Goal: Find specific page/section: Find specific page/section

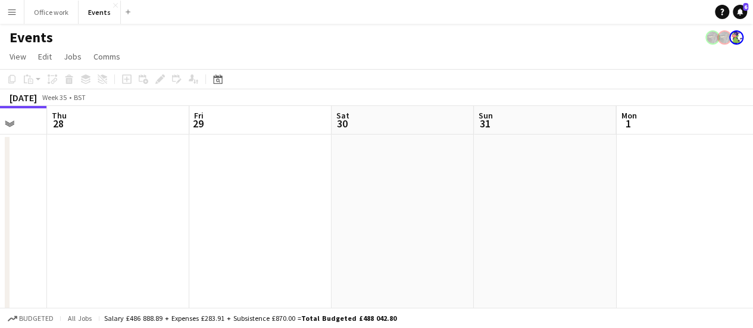
click at [311, 242] on app-calendar-viewport "Sun 24 Mon 25 Tue 26 Wed 27 Thu 28 Fri 29 Sat 30 Sun 31 Mon 1 Tue 2 4/4 1 Job W…" at bounding box center [376, 222] width 753 height 233
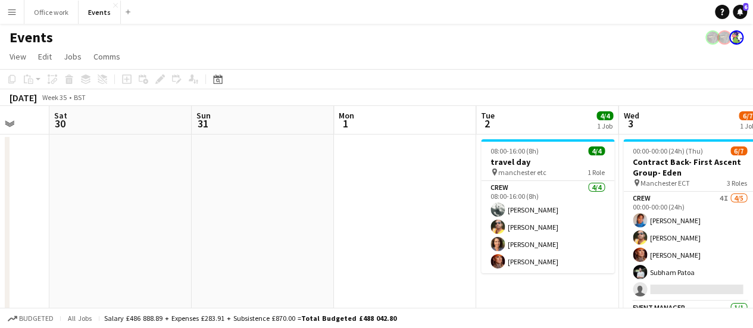
drag, startPoint x: 367, startPoint y: 214, endPoint x: 253, endPoint y: 210, distance: 114.3
click at [253, 210] on app-calendar-viewport "Tue 26 Wed 27 Thu 28 Fri 29 Sat 30 Sun 31 Mon 1 Tue 2 4/4 1 Job Wed 3 6/7 1 Job…" at bounding box center [376, 222] width 753 height 233
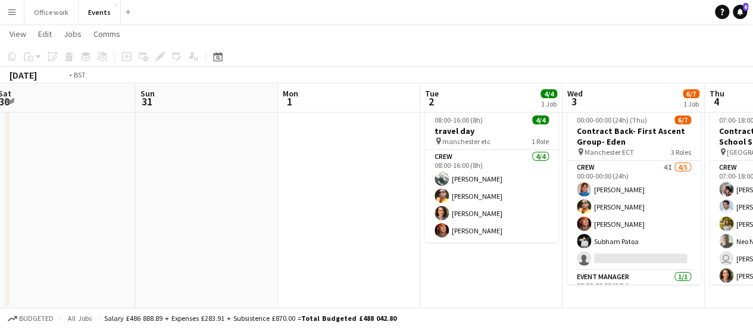
scroll to position [0, 361]
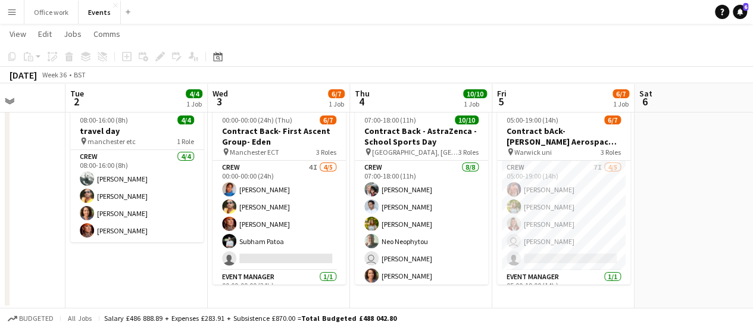
drag, startPoint x: 586, startPoint y: 299, endPoint x: 471, endPoint y: 286, distance: 115.1
click at [471, 286] on app-calendar-viewport "Sat 30 Sun 31 Mon 1 Tue 2 4/4 1 Job Wed 3 6/7 1 Job Thu 4 10/10 1 Job Fri 5 6/7…" at bounding box center [376, 163] width 753 height 292
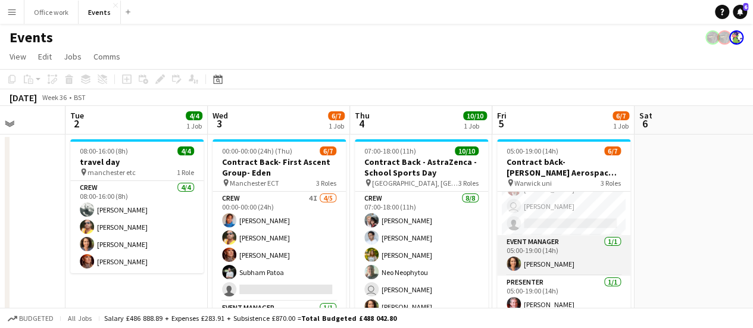
scroll to position [0, 0]
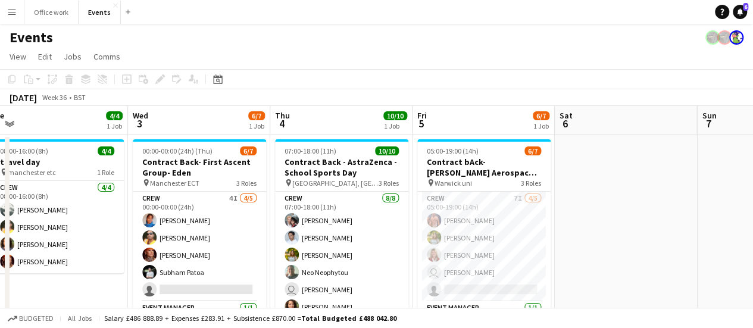
drag, startPoint x: 600, startPoint y: 237, endPoint x: 585, endPoint y: 237, distance: 14.9
click at [586, 237] on app-calendar-viewport "Sat 30 Sun 31 Mon 1 Tue 2 4/4 1 Job Wed 3 6/7 1 Job Thu 4 10/10 1 Job Fri 5 6/7…" at bounding box center [376, 222] width 753 height 233
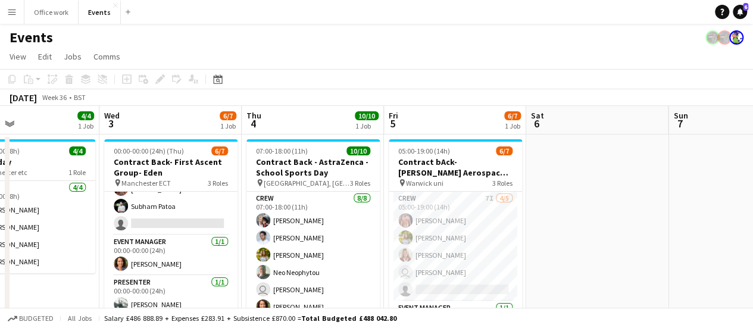
click at [659, 236] on app-date-cell at bounding box center [597, 236] width 142 height 205
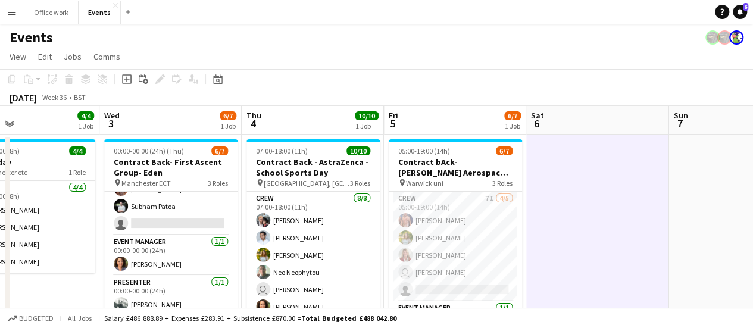
click at [658, 220] on app-date-cell at bounding box center [597, 236] width 142 height 205
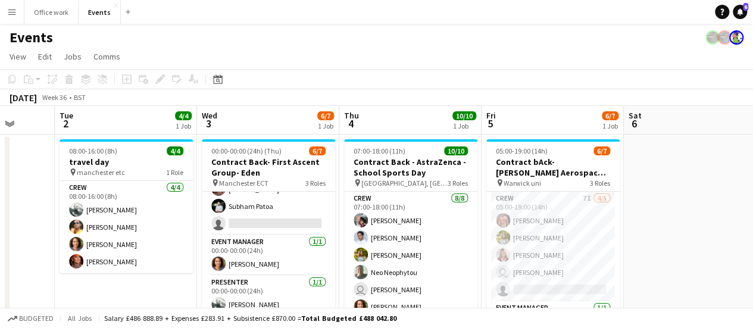
drag, startPoint x: 534, startPoint y: 201, endPoint x: 284, endPoint y: 167, distance: 251.6
click at [304, 173] on app-calendar-viewport "Sat 30 Sun 31 Mon 1 Tue 2 4/4 1 Job Wed 3 6/7 1 Job Thu 4 10/10 1 Job Fri 5 6/7…" at bounding box center [376, 222] width 753 height 233
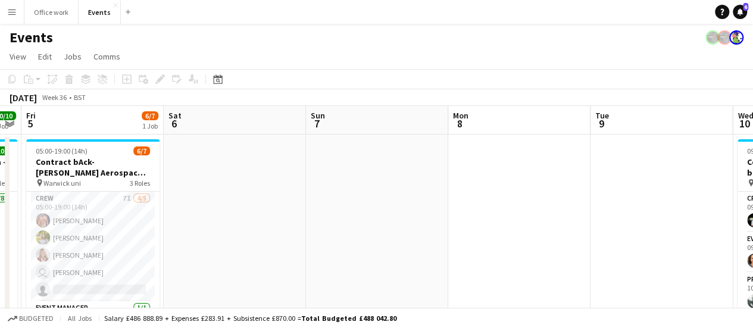
drag, startPoint x: 570, startPoint y: 171, endPoint x: 275, endPoint y: 176, distance: 295.2
click at [306, 179] on app-calendar-viewport "Tue 2 4/4 1 Job Wed 3 6/7 1 Job Thu 4 10/10 1 Job Fri 5 6/7 1 Job Sat 6 Sun 7 M…" at bounding box center [376, 313] width 753 height 414
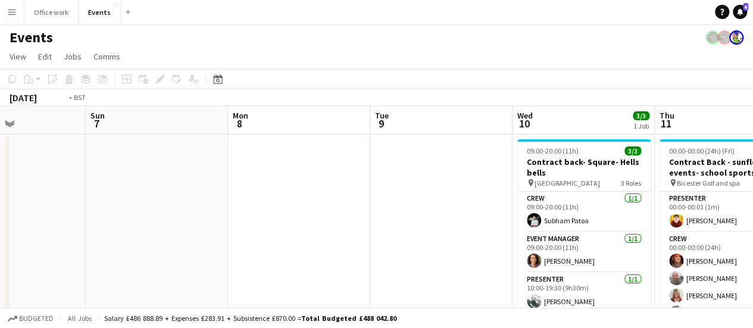
drag, startPoint x: 732, startPoint y: 214, endPoint x: 543, endPoint y: 200, distance: 189.2
click at [546, 200] on app-calendar-viewport "Thu 4 10/10 1 Job Fri 5 6/7 1 Job Sat 6 Sun 7 Mon 8 Tue 9 Wed 10 3/3 1 Job Thu …" at bounding box center [376, 313] width 753 height 414
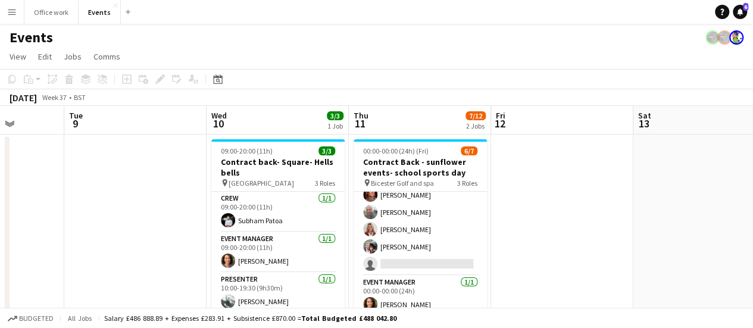
drag, startPoint x: 581, startPoint y: 210, endPoint x: 205, endPoint y: 195, distance: 376.4
click at [205, 195] on app-calendar-viewport "Sat 6 Sun 7 Mon 8 Tue 9 Wed 10 3/3 1 Job Thu 11 7/12 2 Jobs Fri 12 Sat 13 Sun 1…" at bounding box center [376, 313] width 753 height 414
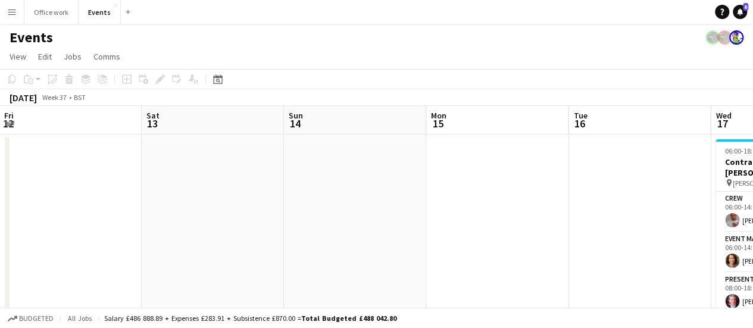
drag, startPoint x: 600, startPoint y: 220, endPoint x: 276, endPoint y: 210, distance: 323.9
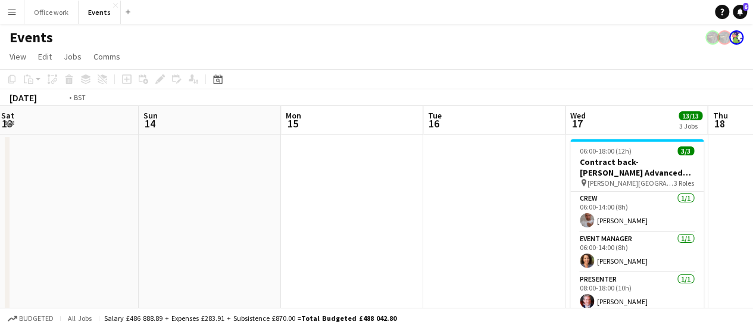
drag, startPoint x: 357, startPoint y: 227, endPoint x: 311, endPoint y: 226, distance: 46.4
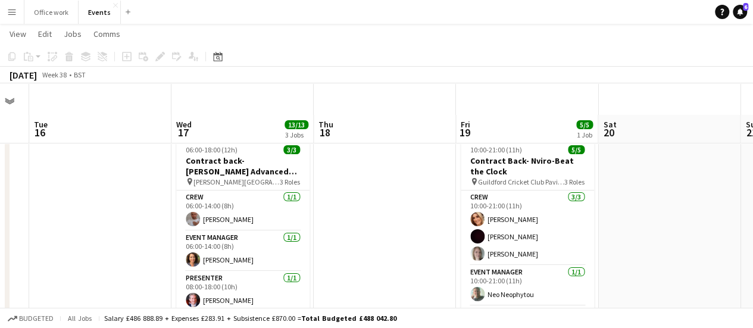
drag, startPoint x: 736, startPoint y: 204, endPoint x: 188, endPoint y: 203, distance: 548.1
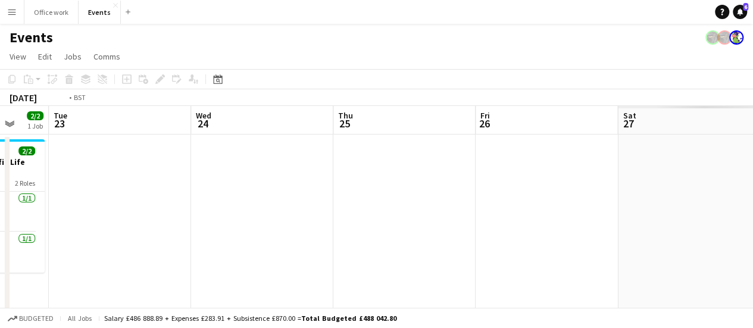
drag, startPoint x: 351, startPoint y: 195, endPoint x: 177, endPoint y: 163, distance: 176.1
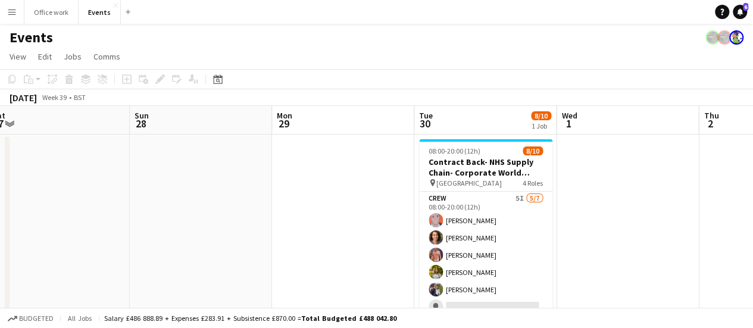
drag, startPoint x: 468, startPoint y: 187, endPoint x: 11, endPoint y: 175, distance: 457.8
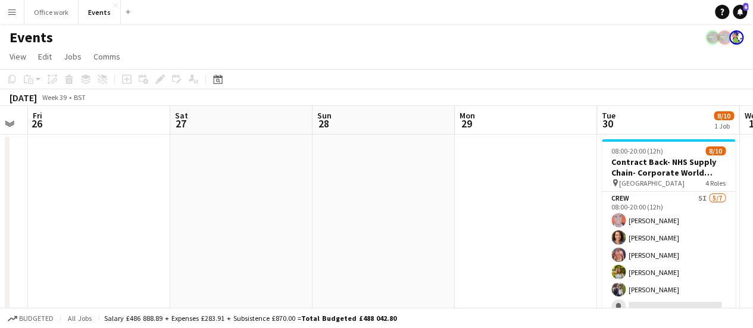
drag, startPoint x: 605, startPoint y: 187, endPoint x: 402, endPoint y: 189, distance: 202.3
